Goal: Task Accomplishment & Management: Manage account settings

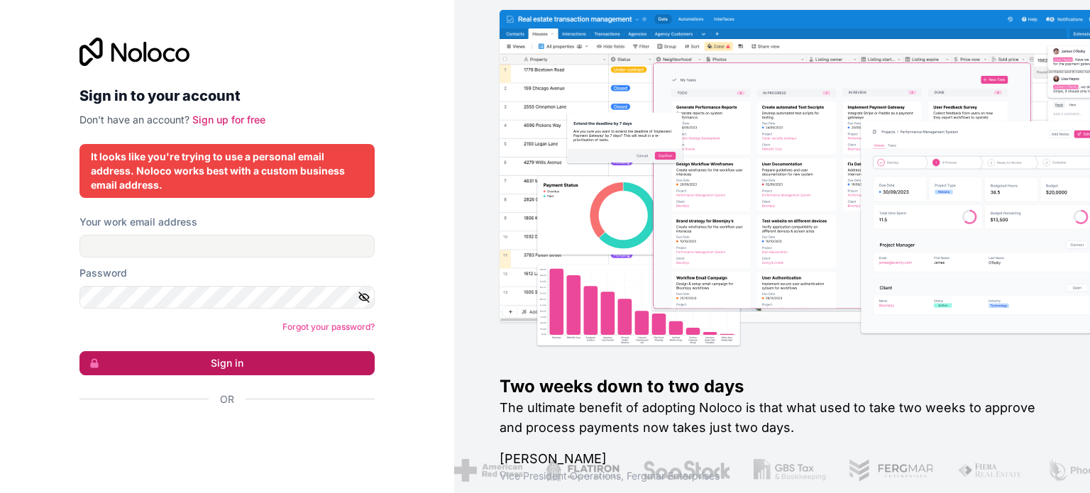
click at [250, 355] on button "Sign in" at bounding box center [226, 363] width 295 height 24
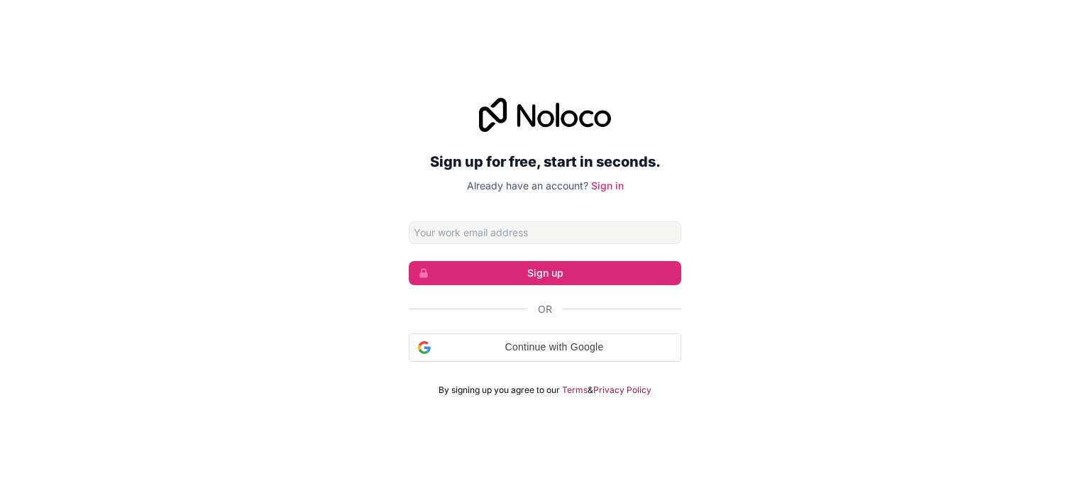
click at [494, 233] on input "Email address" at bounding box center [545, 232] width 272 height 23
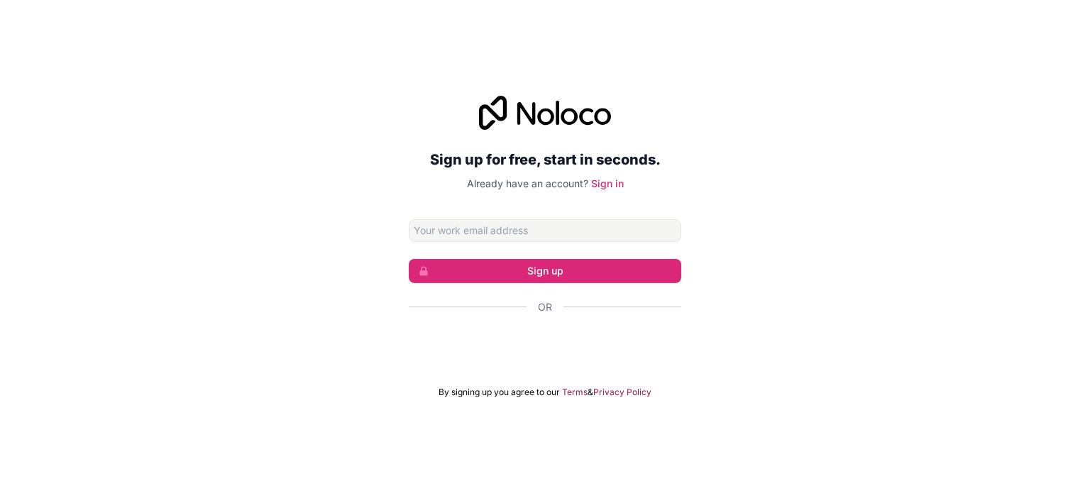
click at [516, 221] on input "Email address" at bounding box center [545, 230] width 272 height 23
type input "bikigoyary3369@gmail.com"
click button "Sign up" at bounding box center [545, 271] width 272 height 24
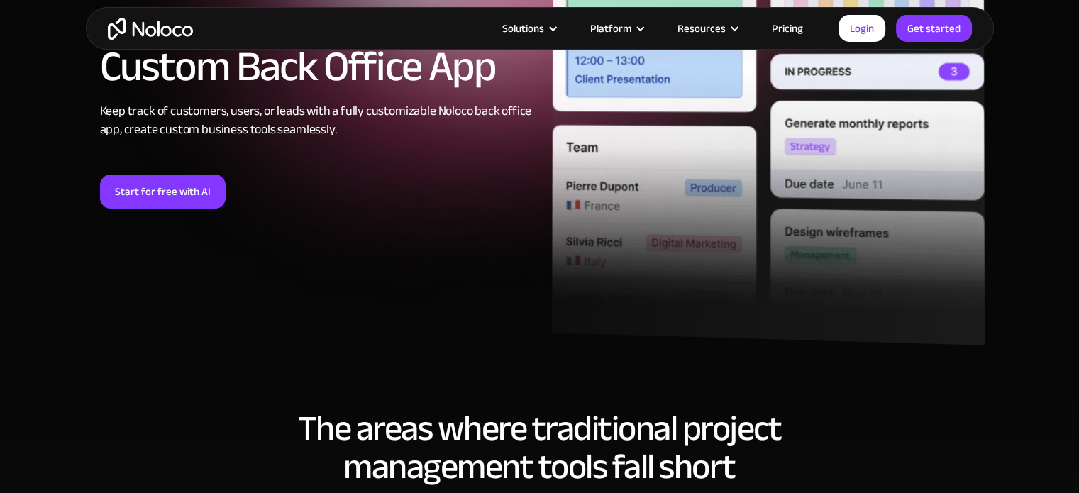
scroll to position [213, 0]
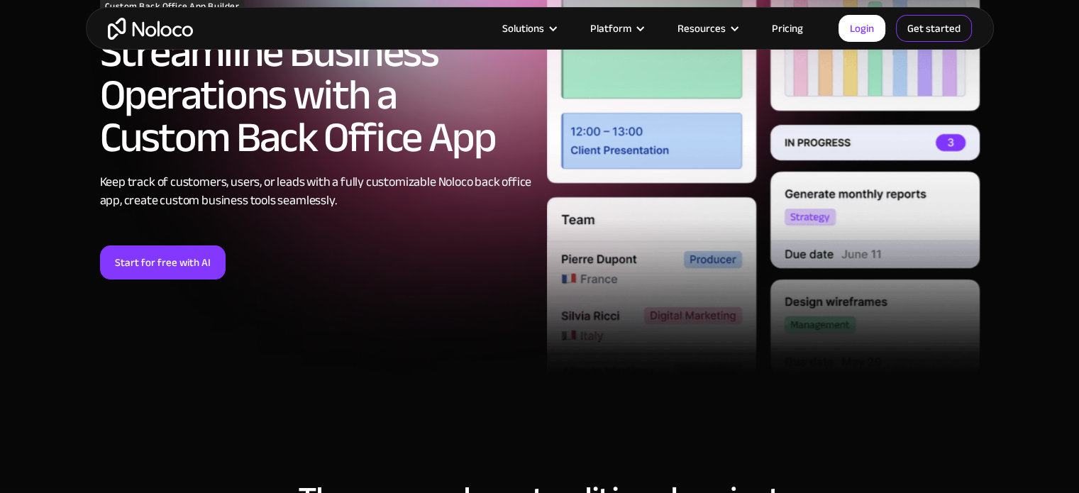
click at [914, 27] on link "Get started" at bounding box center [934, 28] width 76 height 27
click at [950, 20] on link "Get started" at bounding box center [934, 28] width 76 height 27
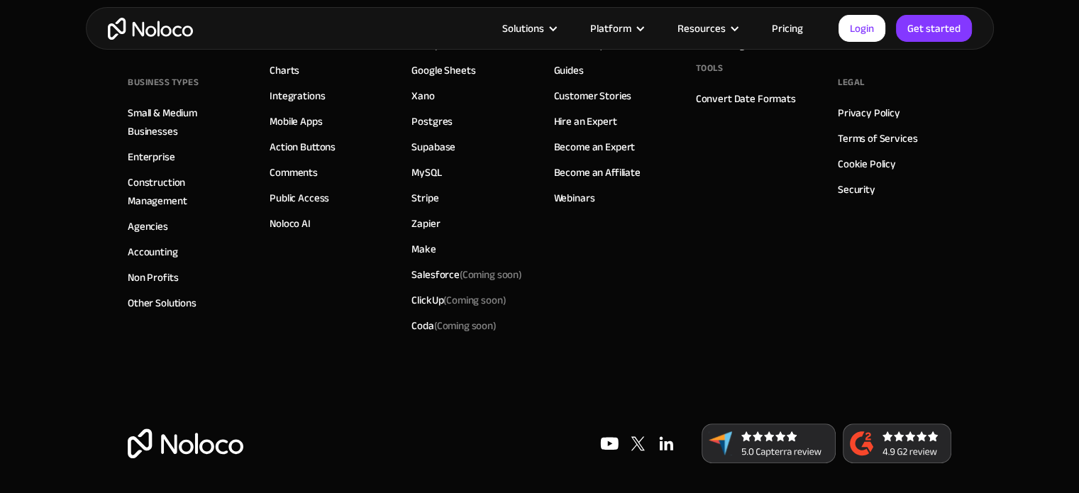
scroll to position [6135, 0]
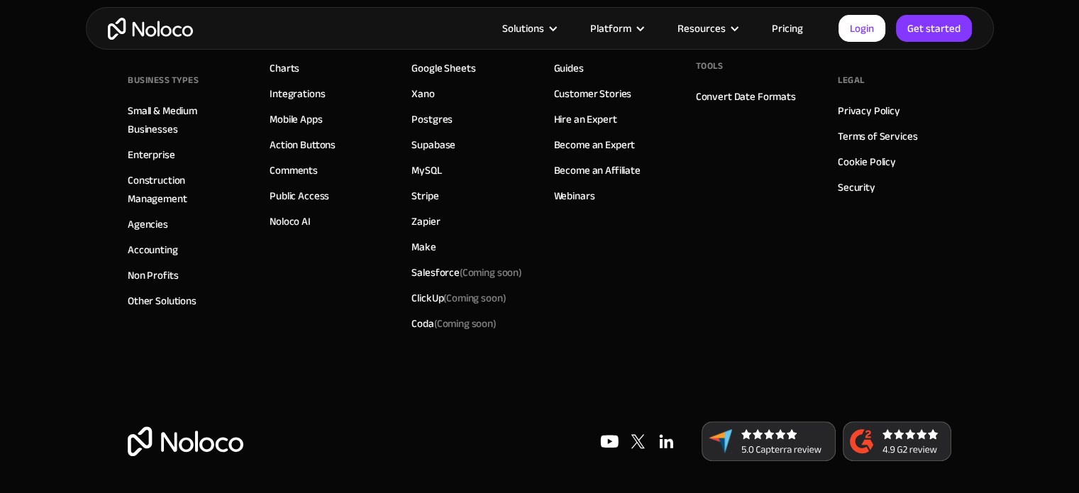
click at [746, 431] on img at bounding box center [769, 441] width 134 height 40
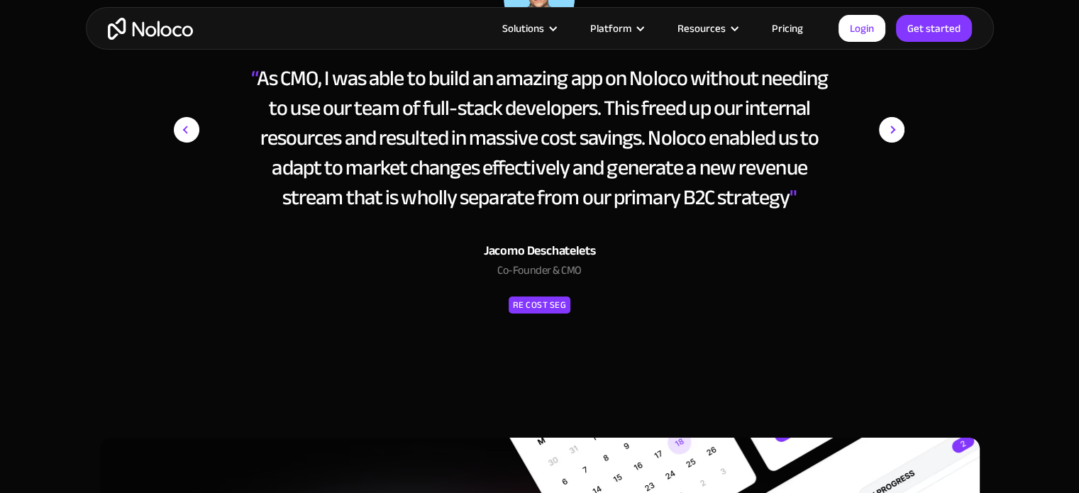
scroll to position [5213, 0]
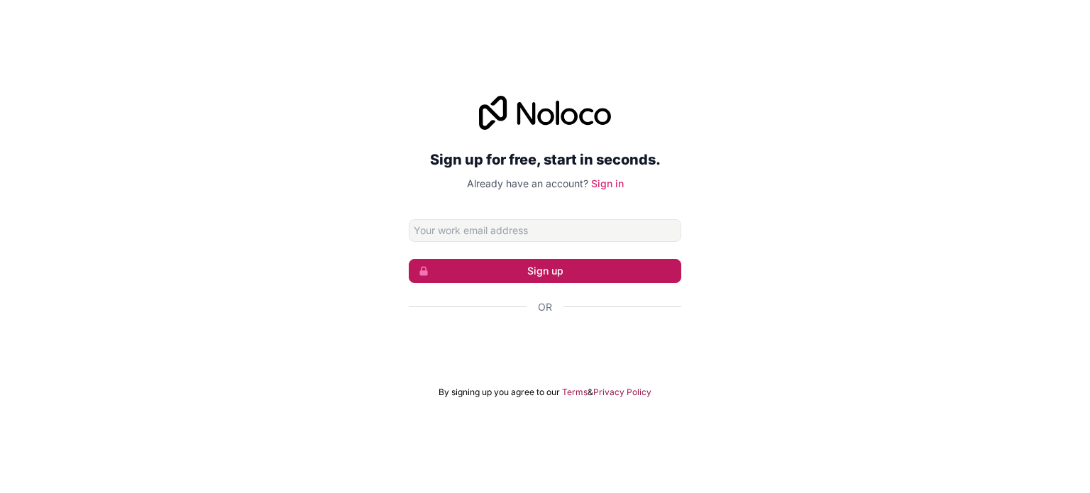
click at [576, 265] on button "Sign up" at bounding box center [545, 271] width 272 height 24
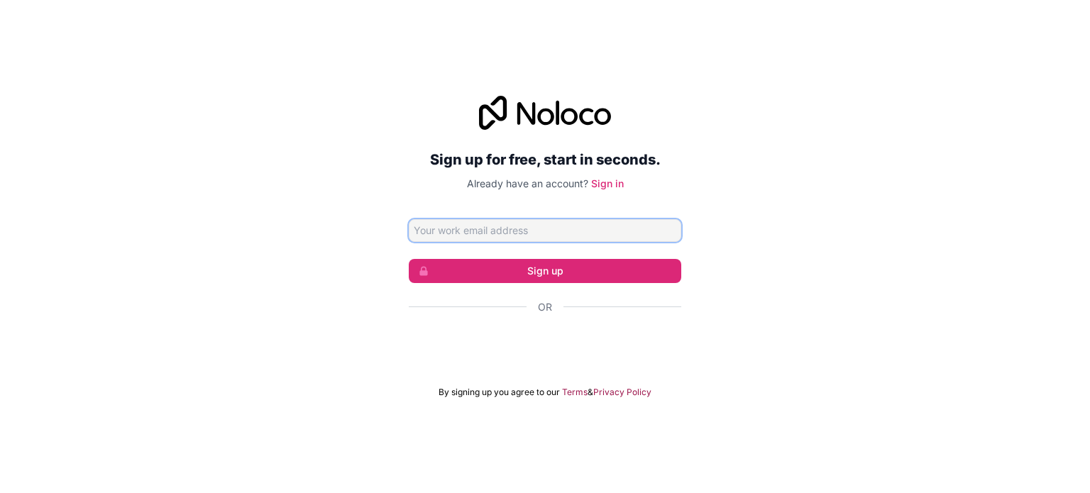
click at [455, 231] on input "Email address" at bounding box center [545, 230] width 272 height 23
click at [602, 184] on link "Sign in" at bounding box center [607, 183] width 33 height 12
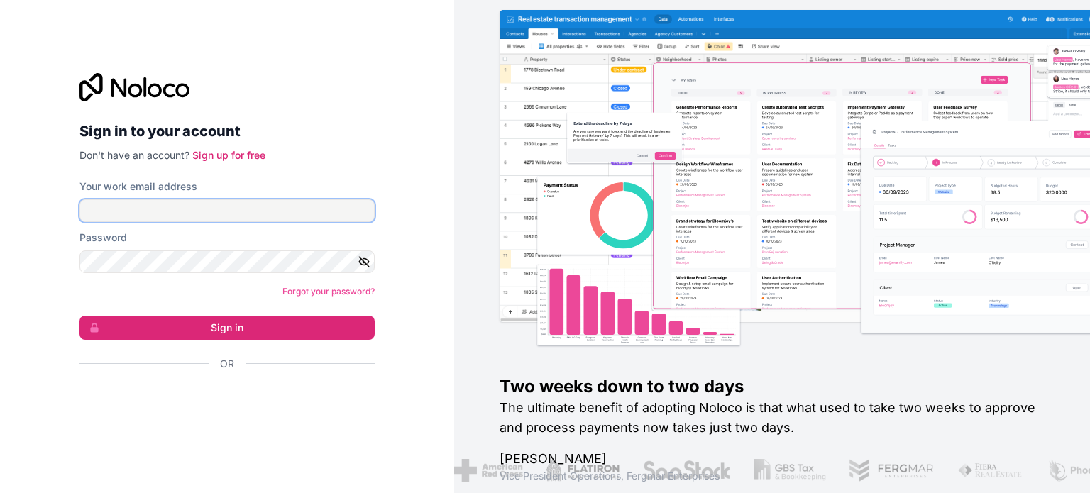
click at [186, 213] on input "Your work email address" at bounding box center [226, 210] width 295 height 23
type input "[EMAIL_ADDRESS][DOMAIN_NAME]"
click at [79, 316] on button "Sign in" at bounding box center [226, 328] width 295 height 24
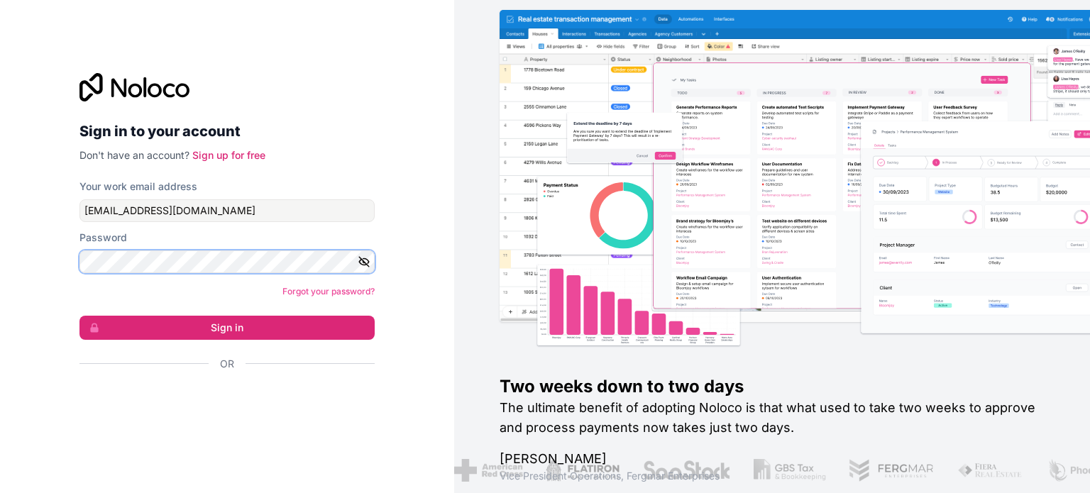
click at [79, 316] on button "Sign in" at bounding box center [226, 328] width 295 height 24
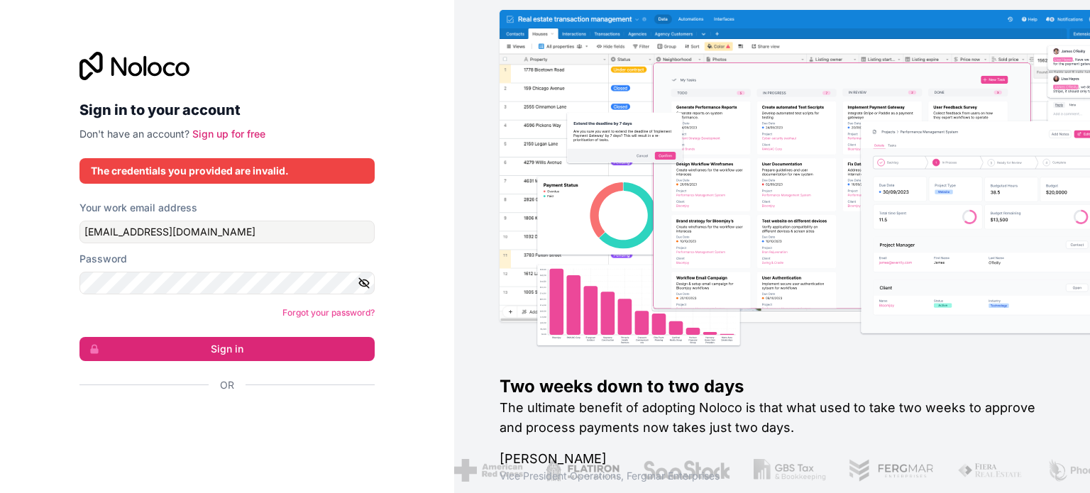
click at [367, 277] on icon "button" at bounding box center [364, 283] width 13 height 13
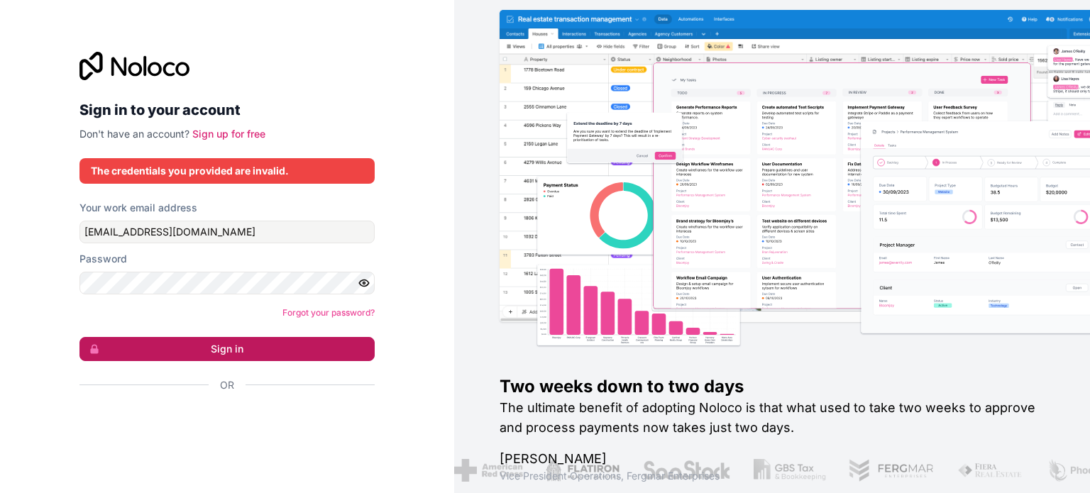
click at [217, 345] on button "Sign in" at bounding box center [226, 349] width 295 height 24
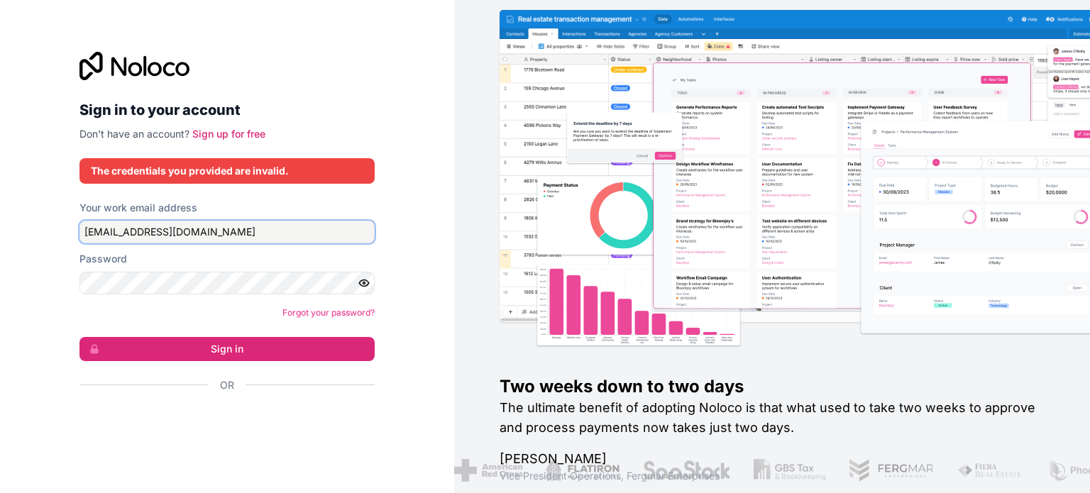
drag, startPoint x: 226, startPoint y: 231, endPoint x: 0, endPoint y: 206, distance: 227.6
click at [0, 206] on div "Sign in to your account Don't have an account? Sign up for free The credentials…" at bounding box center [227, 246] width 454 height 493
click at [324, 313] on link "Forgot your password?" at bounding box center [328, 312] width 92 height 11
